Goal: Task Accomplishment & Management: Use online tool/utility

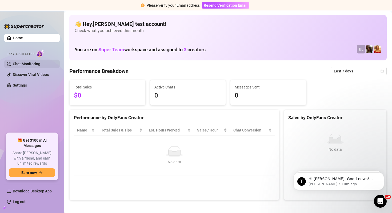
click at [39, 64] on link "Chat Monitoring" at bounding box center [26, 64] width 27 height 4
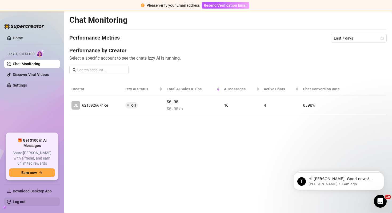
click at [21, 200] on link "Log out" at bounding box center [19, 201] width 13 height 4
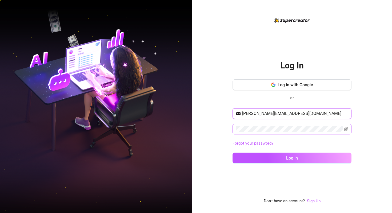
type input "[EMAIL_ADDRESS][DOMAIN_NAME]"
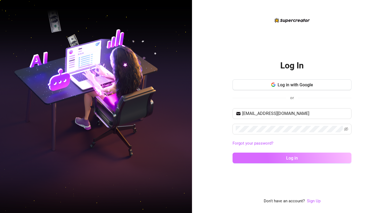
click at [273, 159] on button "Log in" at bounding box center [292, 157] width 119 height 11
